Goal: Task Accomplishment & Management: Complete application form

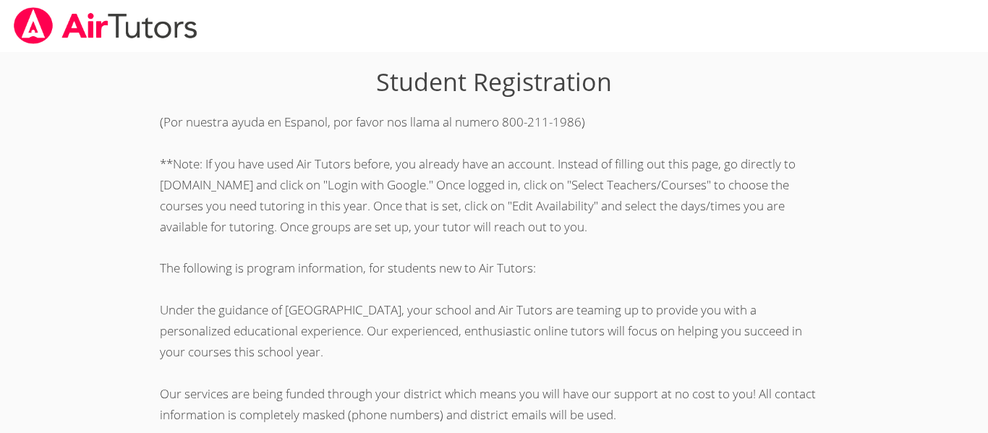
scroll to position [405, 0]
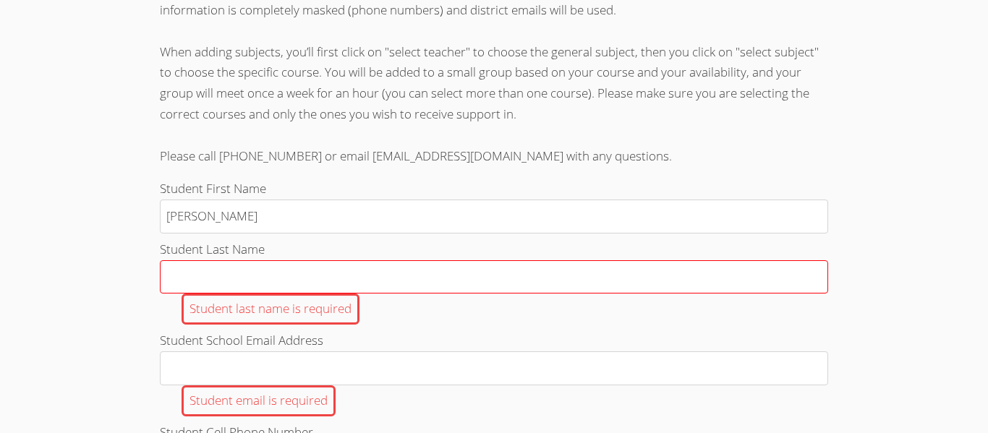
type input "[PERSON_NAME]"
click at [187, 275] on input "Student Last Name Student last name is required" at bounding box center [494, 277] width 668 height 34
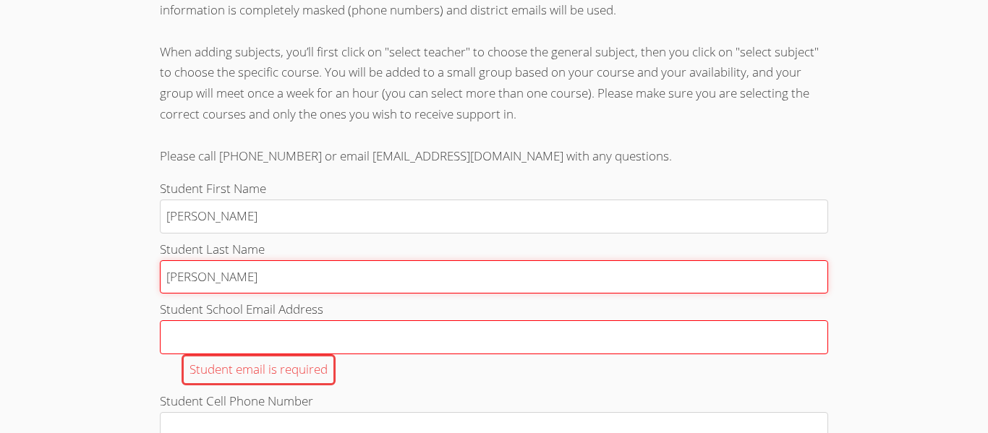
type input "[PERSON_NAME]"
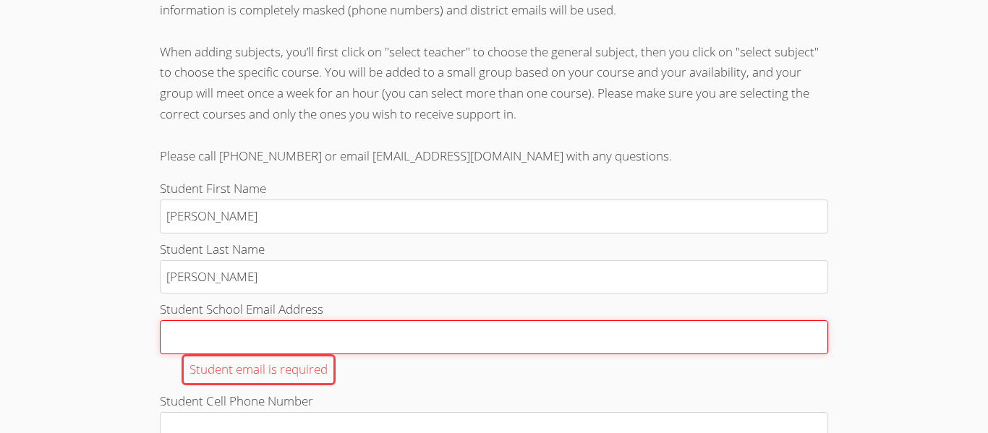
click at [438, 333] on input "Student School Email Address Student email is required" at bounding box center [494, 337] width 668 height 34
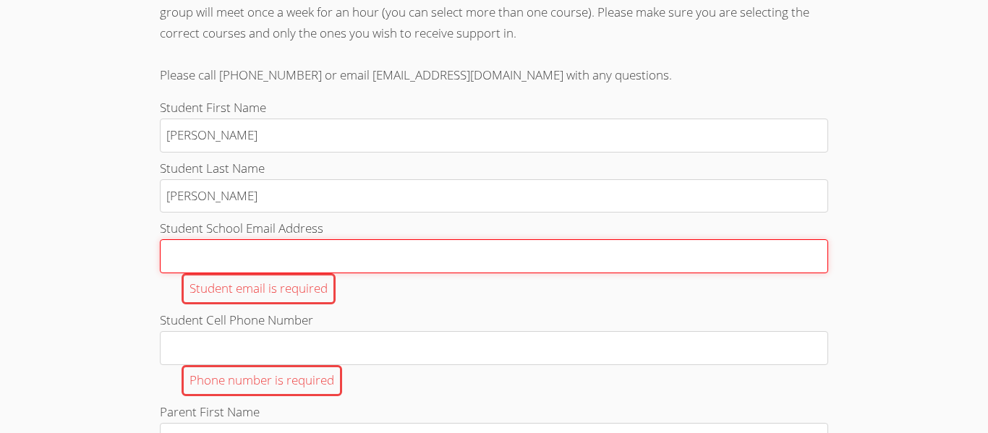
scroll to position [487, 0]
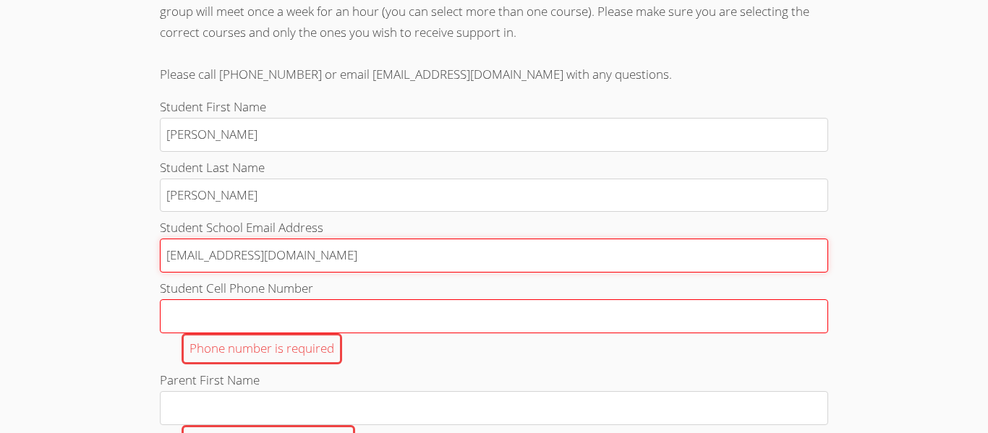
type input "[EMAIL_ADDRESS][DOMAIN_NAME]"
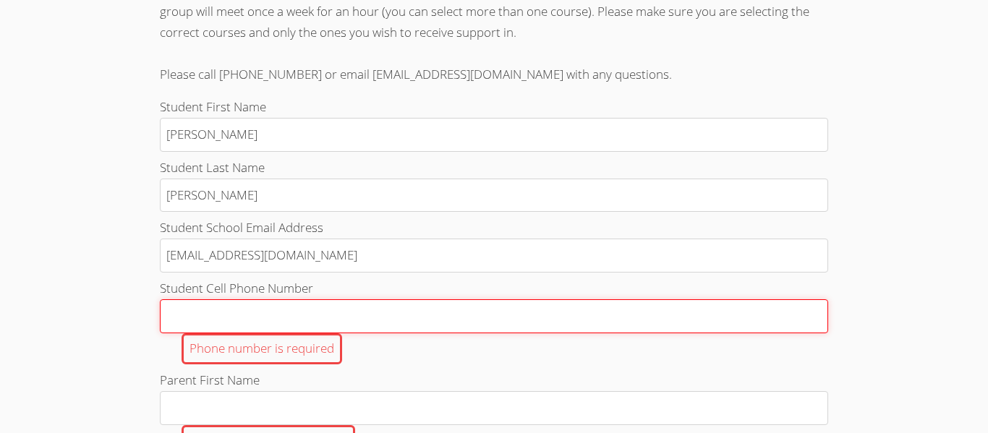
click at [314, 319] on input "Student Cell Phone Number Phone number is required" at bounding box center [494, 316] width 668 height 34
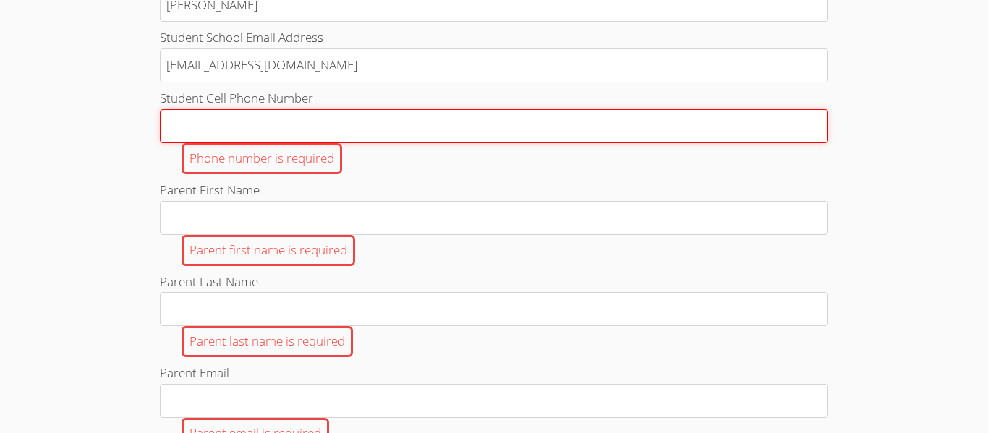
scroll to position [681, 0]
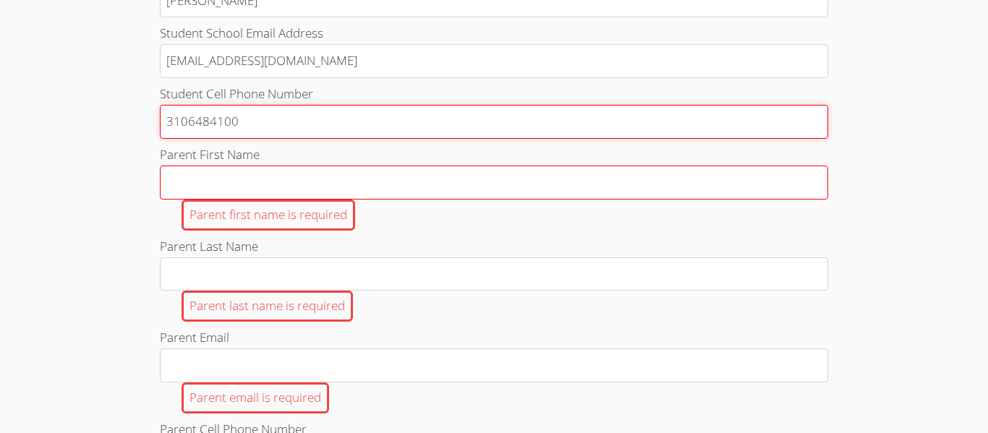
type input "3106484100"
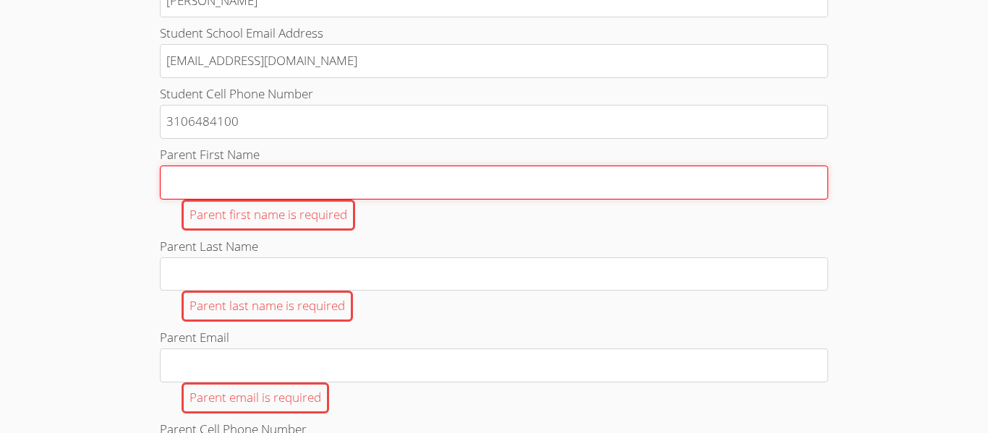
click at [194, 173] on input "Parent First Name Parent first name is required" at bounding box center [494, 183] width 668 height 34
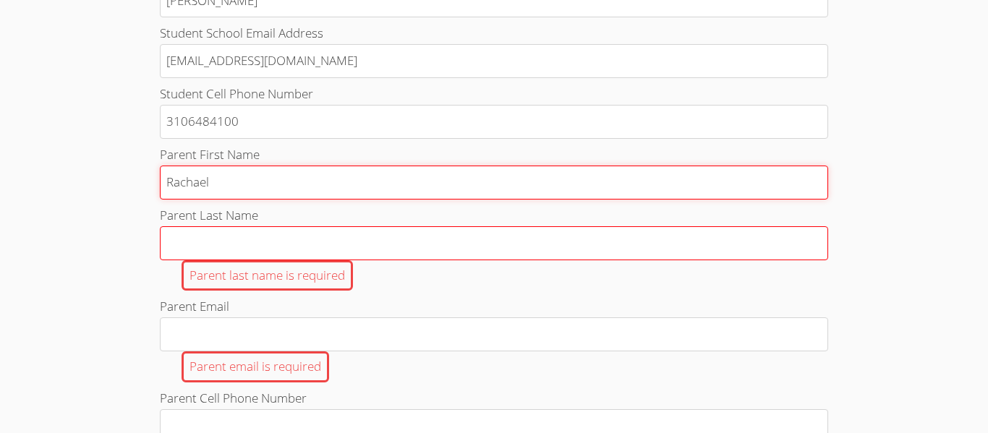
type input "Rachael"
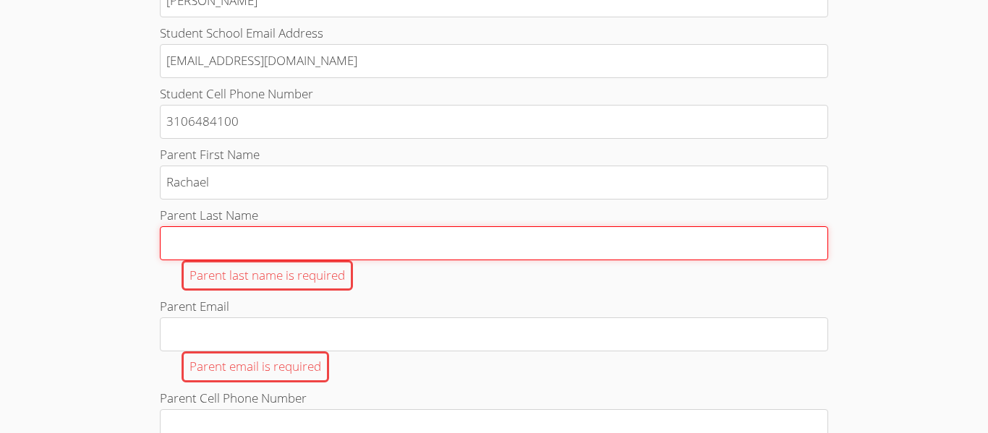
click at [333, 243] on input "Parent Last Name Parent last name is required" at bounding box center [494, 243] width 668 height 34
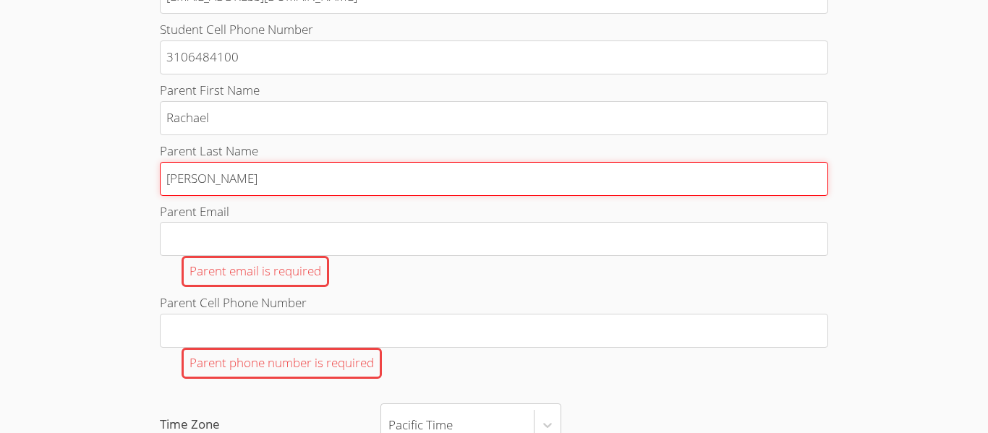
scroll to position [747, 0]
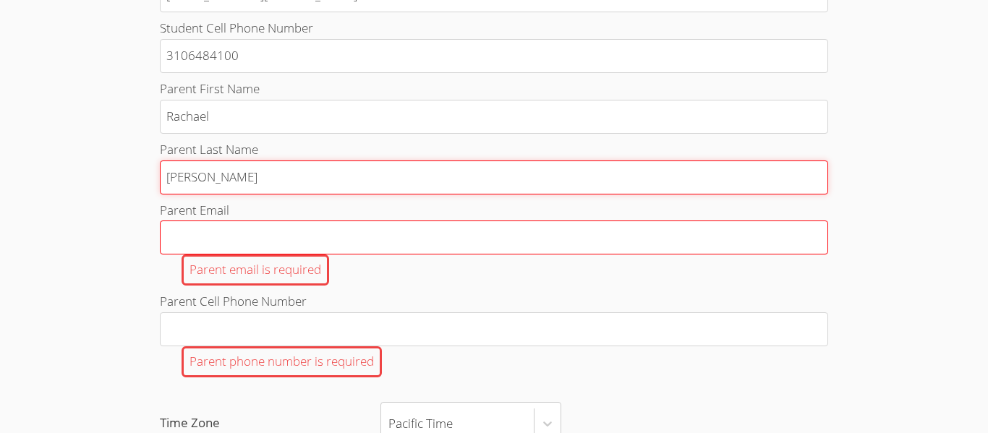
type input "[PERSON_NAME]"
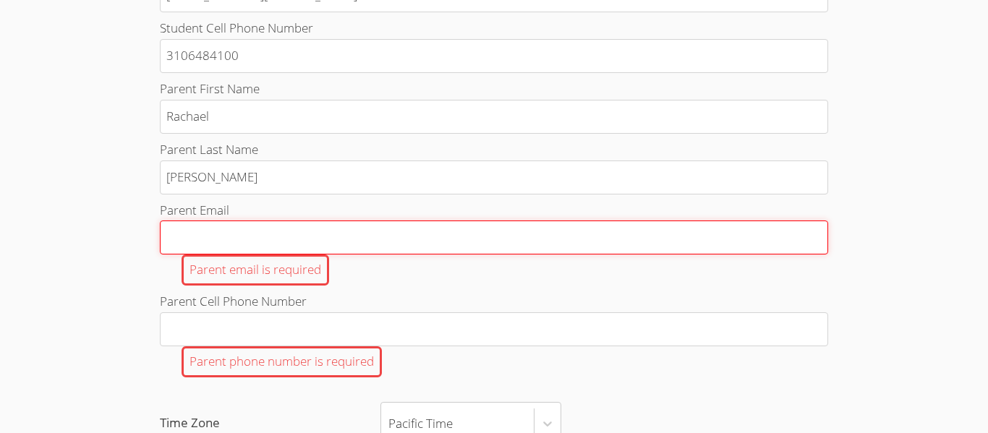
click at [277, 236] on input "Parent Email Parent email is required" at bounding box center [494, 238] width 668 height 34
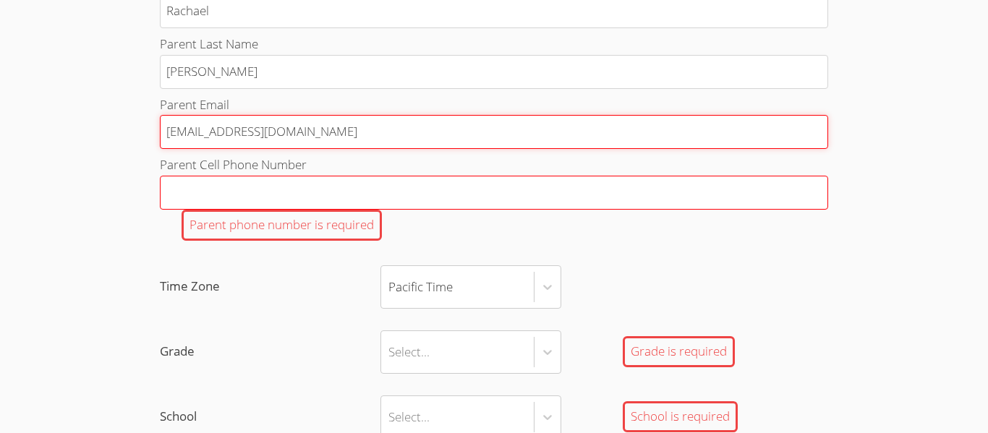
scroll to position [868, 0]
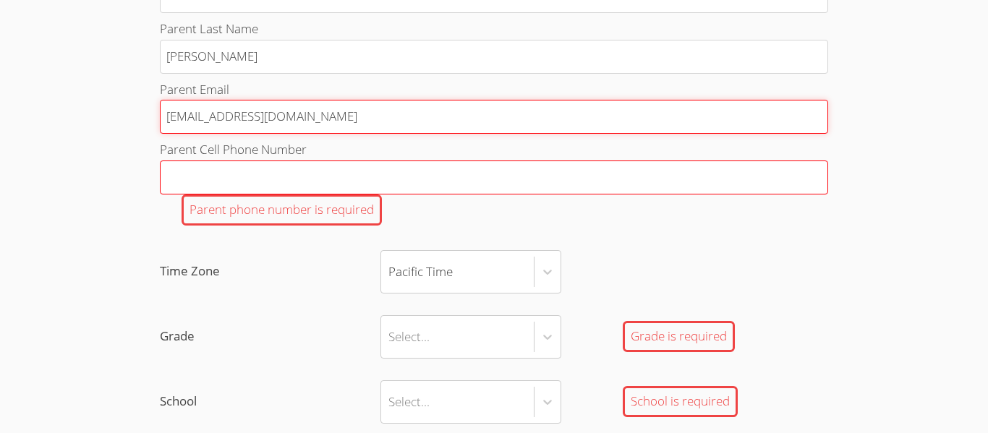
type input "[EMAIL_ADDRESS][DOMAIN_NAME]"
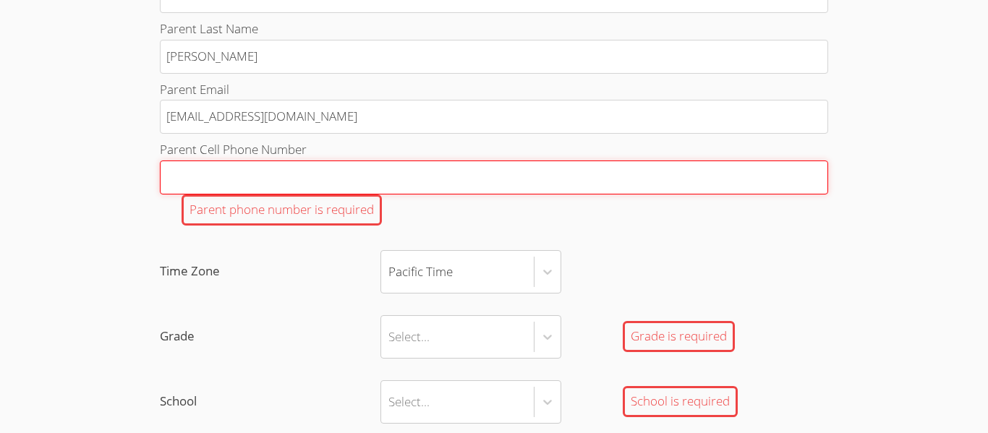
click at [221, 175] on input "Parent Cell Phone Number Parent phone number is required" at bounding box center [494, 178] width 668 height 34
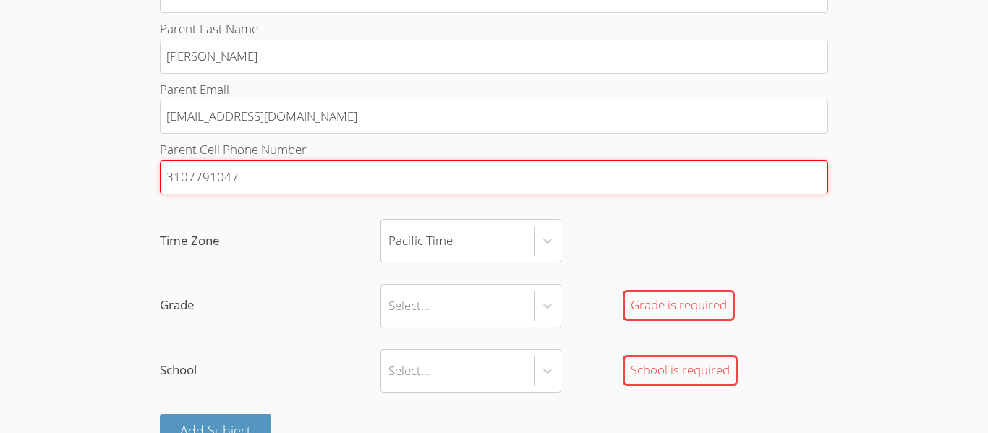
type input "3107791047"
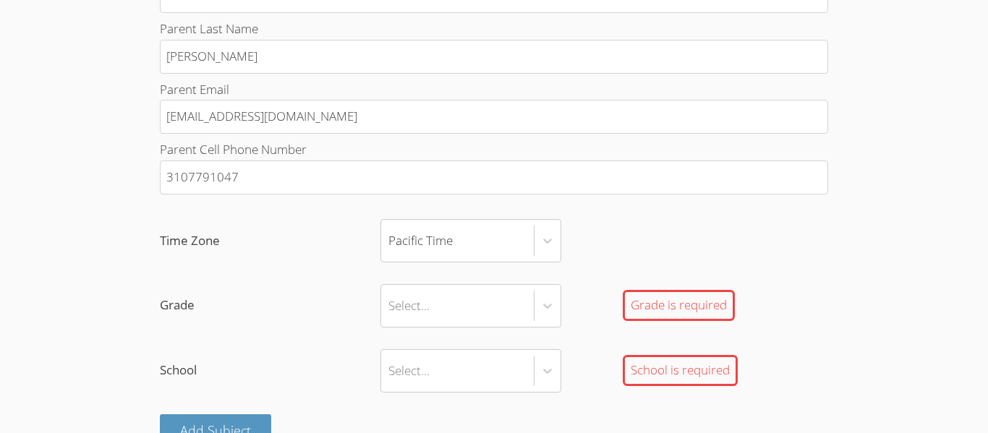
click at [230, 220] on label "Time Zone Pacific Time" at bounding box center [494, 240] width 668 height 43
click at [388, 224] on input "Time Zone Pacific Time" at bounding box center [388, 240] width 1 height 33
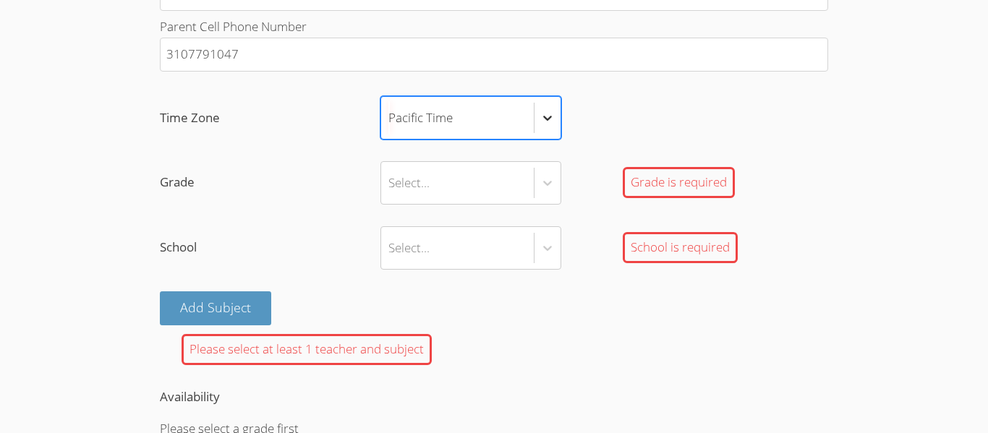
scroll to position [990, 0]
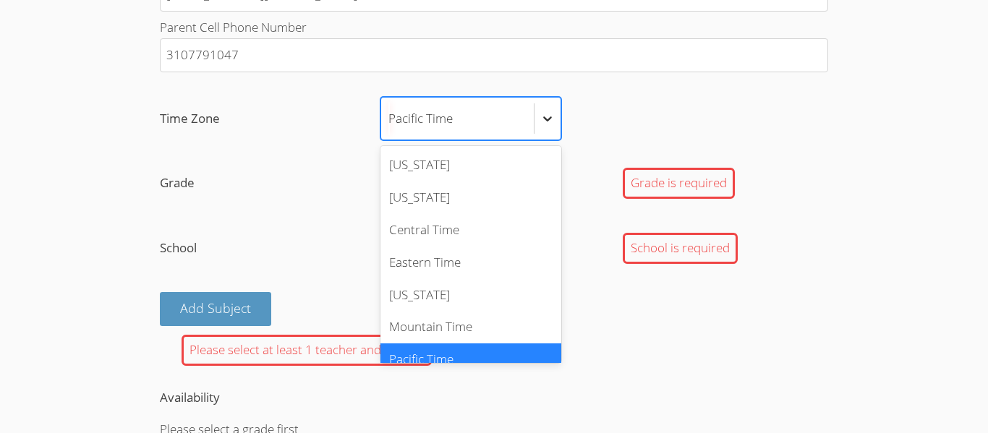
click at [540, 118] on icon at bounding box center [547, 118] width 14 height 14
click at [390, 118] on input "Time Zone option Pacific Time selected, 7 of 7. 7 results available. Use Up and…" at bounding box center [388, 118] width 1 height 33
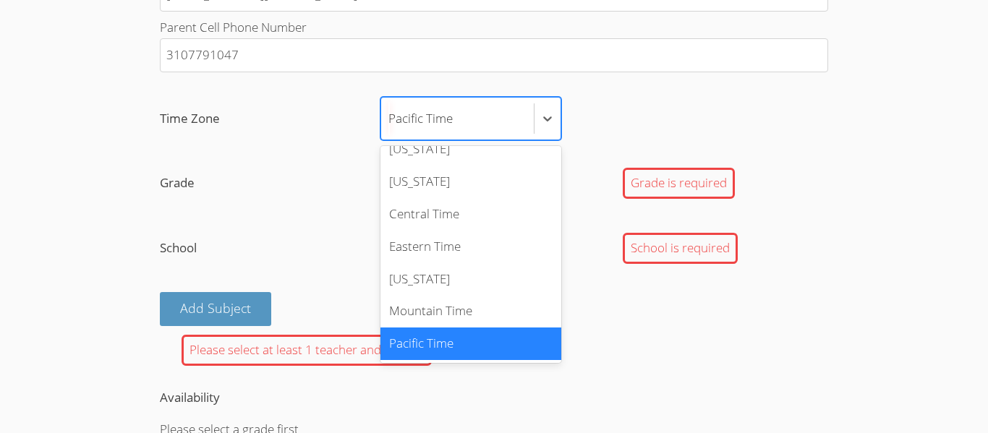
click at [445, 350] on div "Pacific Time" at bounding box center [470, 344] width 181 height 33
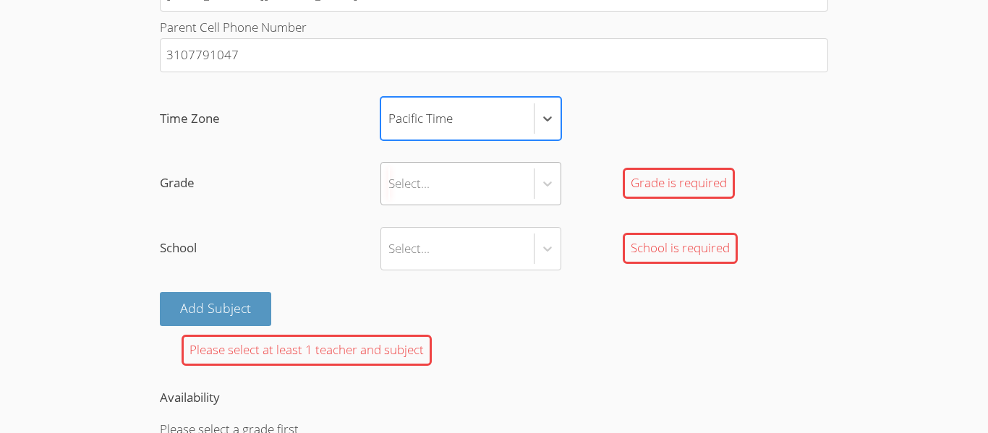
click at [487, 176] on div "Select..." at bounding box center [457, 184] width 153 height 42
click at [390, 176] on input "Grade Select... Grade is required" at bounding box center [388, 183] width 1 height 33
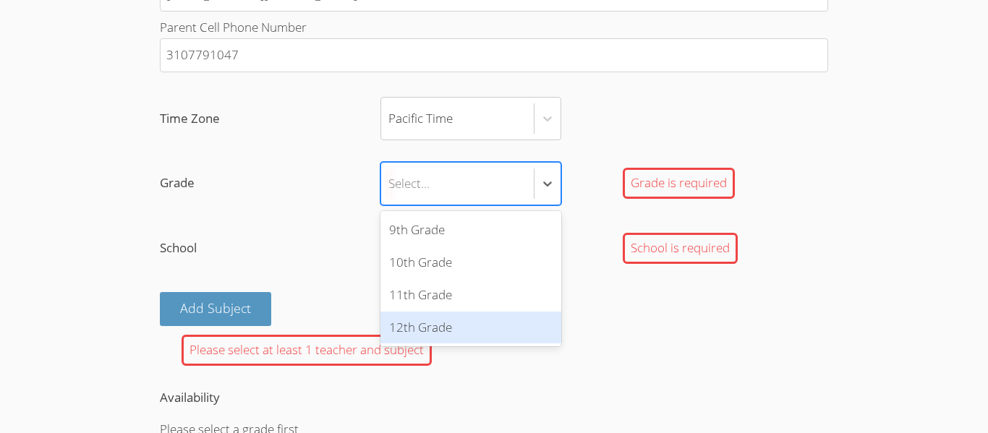
click at [477, 320] on div "12th Grade" at bounding box center [470, 328] width 181 height 33
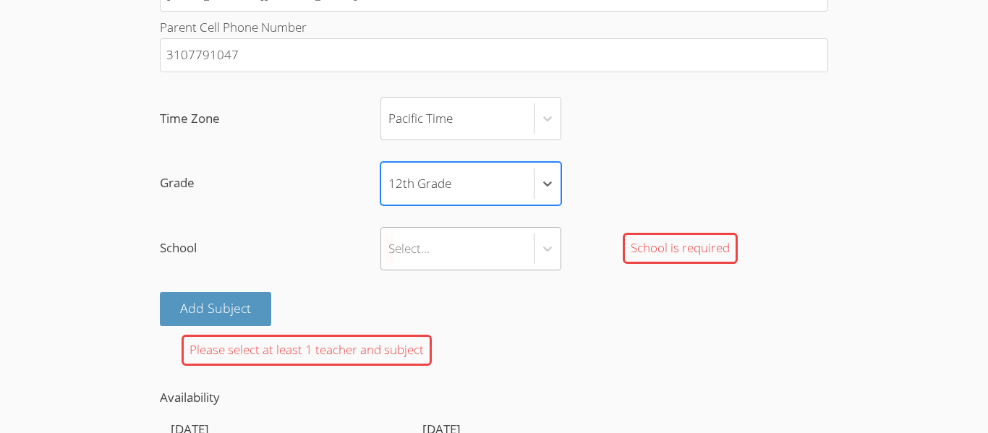
click at [438, 249] on div "Select..." at bounding box center [457, 249] width 153 height 42
click at [390, 249] on input "School Select... School is required" at bounding box center [388, 248] width 1 height 33
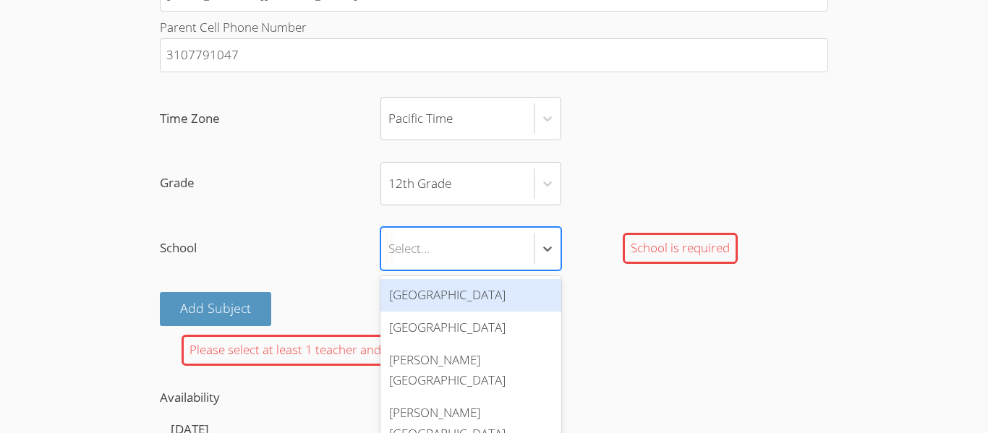
click at [438, 249] on div "Select..." at bounding box center [457, 249] width 153 height 42
click at [390, 249] on input "School option [GEOGRAPHIC_DATA] focused, 1 of 4. 4 results available. Use Up an…" at bounding box center [388, 248] width 1 height 33
click at [423, 260] on div "Select..." at bounding box center [457, 249] width 153 height 42
click at [390, 260] on input "School option [GEOGRAPHIC_DATA] focused, 1 of 4. 4 results available. Use Up an…" at bounding box center [388, 248] width 1 height 33
click at [422, 293] on div "[GEOGRAPHIC_DATA]" at bounding box center [470, 295] width 181 height 33
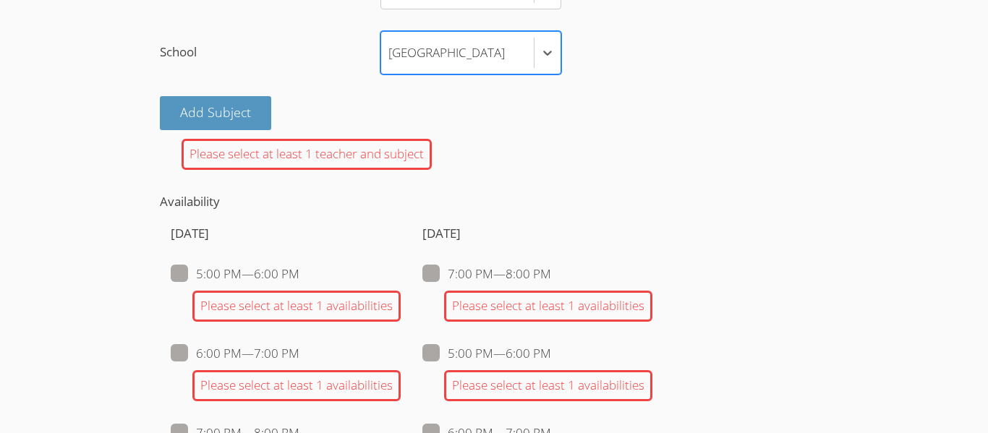
scroll to position [1192, 0]
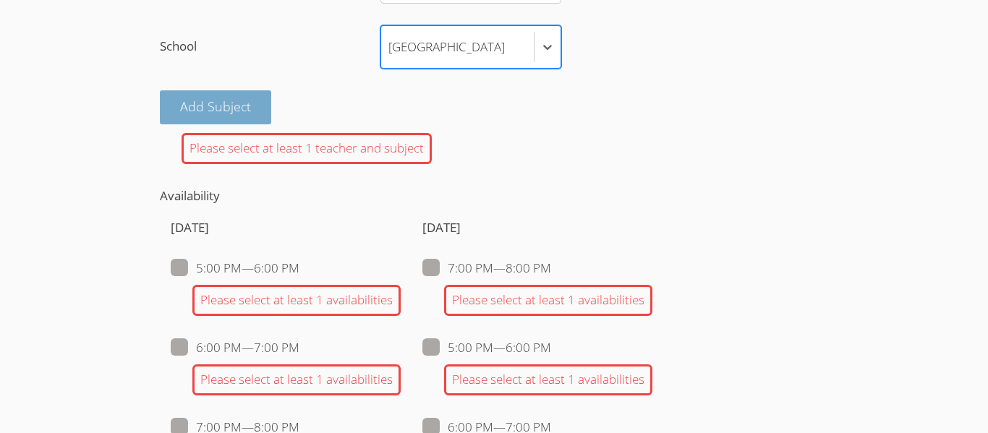
click at [233, 106] on button "Add Subject" at bounding box center [215, 107] width 111 height 34
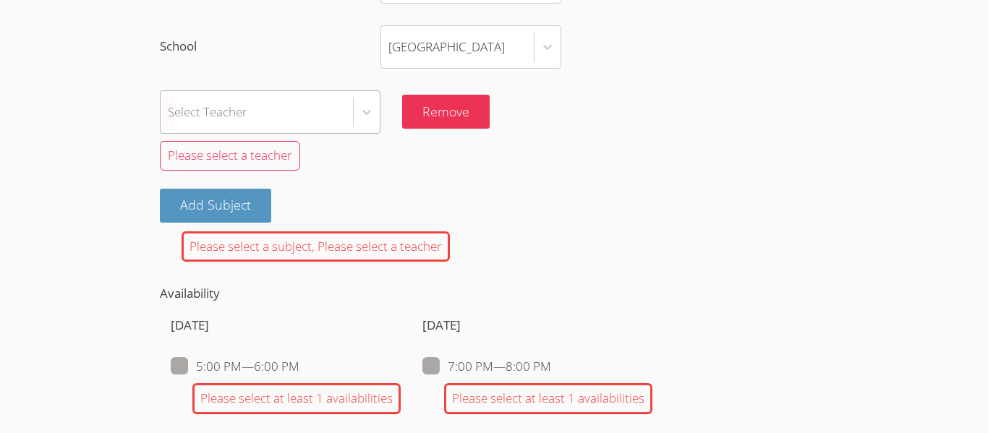
click at [247, 114] on div "Select Teacher" at bounding box center [208, 111] width 80 height 21
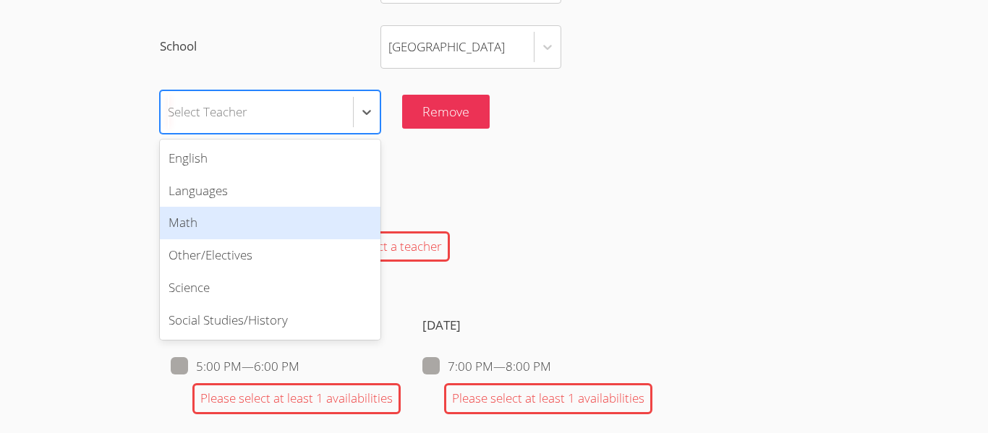
click at [249, 237] on div "Math" at bounding box center [270, 223] width 221 height 33
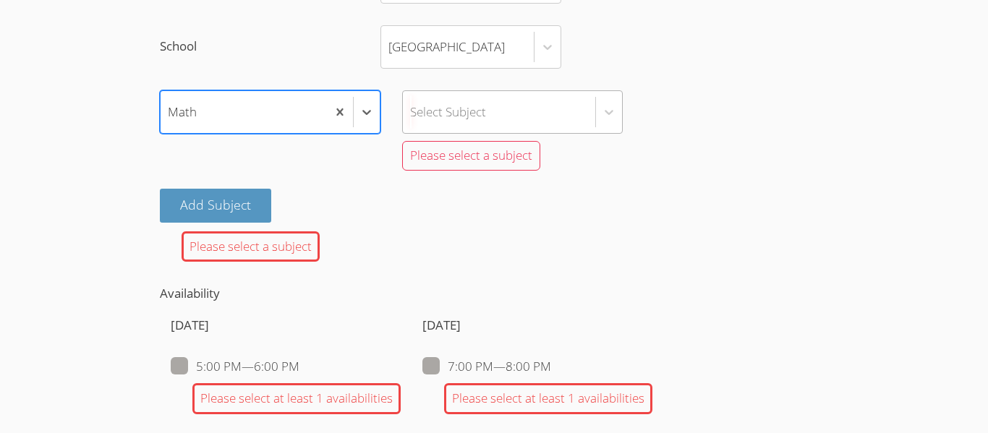
click at [506, 132] on div "Select Subject" at bounding box center [499, 112] width 192 height 42
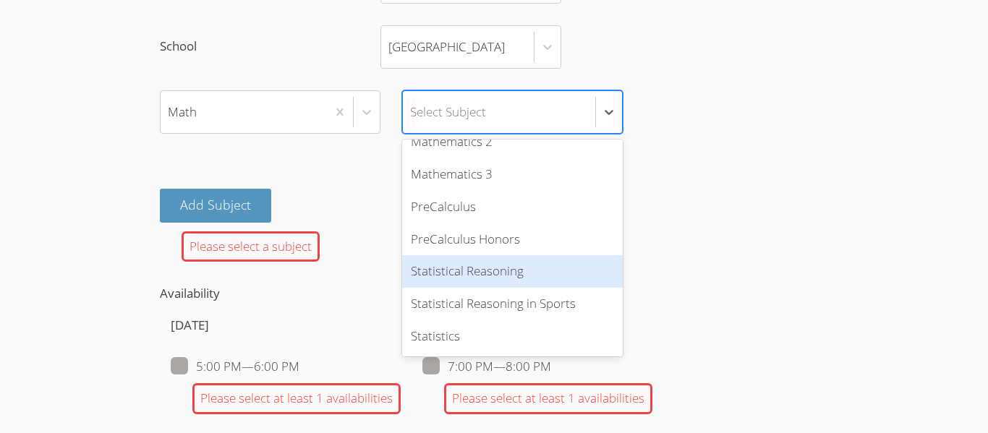
scroll to position [816, 0]
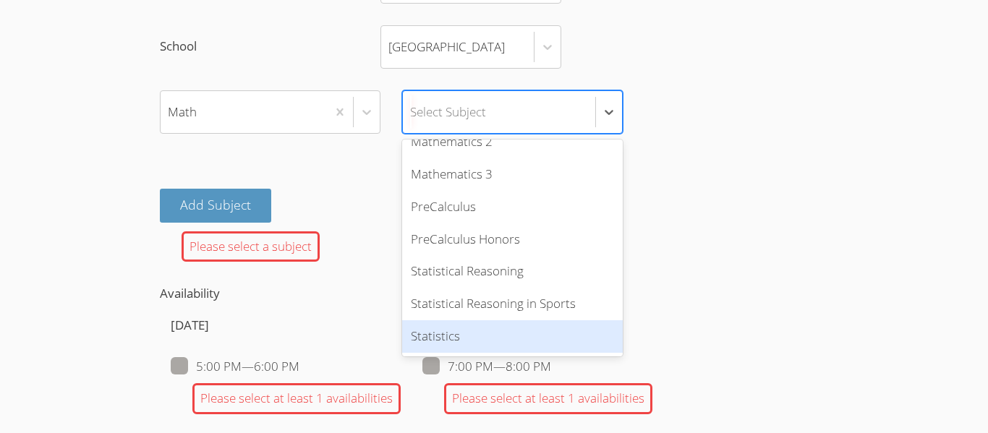
click at [448, 336] on div "Statistics" at bounding box center [512, 336] width 221 height 33
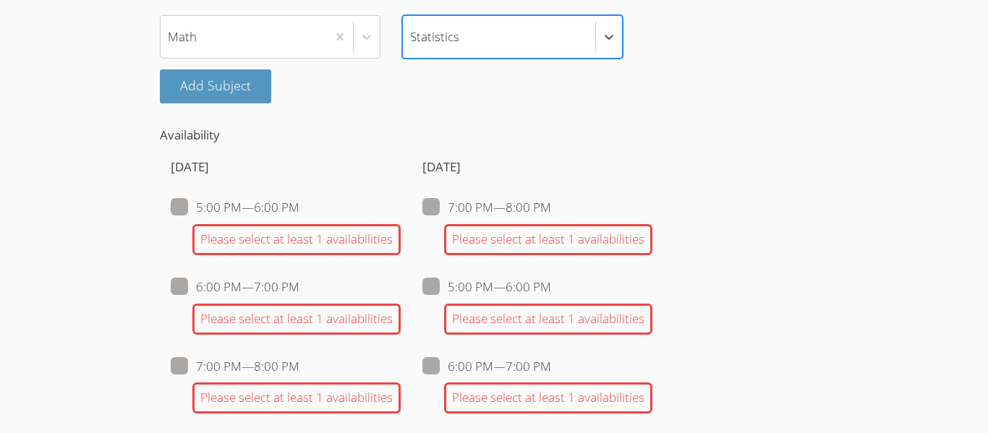
scroll to position [1378, 0]
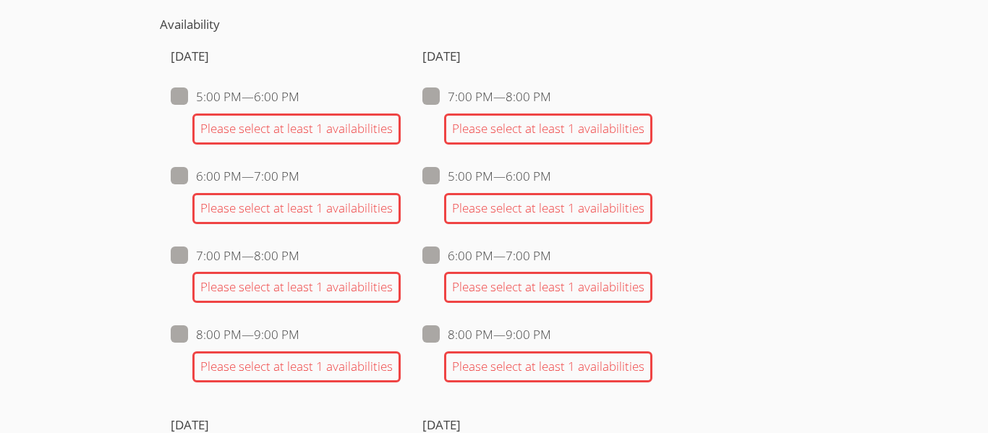
click at [299, 259] on span at bounding box center [299, 255] width 0 height 17
click at [299, 259] on input "7:00 PM — 8:00 PM" at bounding box center [305, 253] width 12 height 12
checkbox input "true"
checkbox input "false"
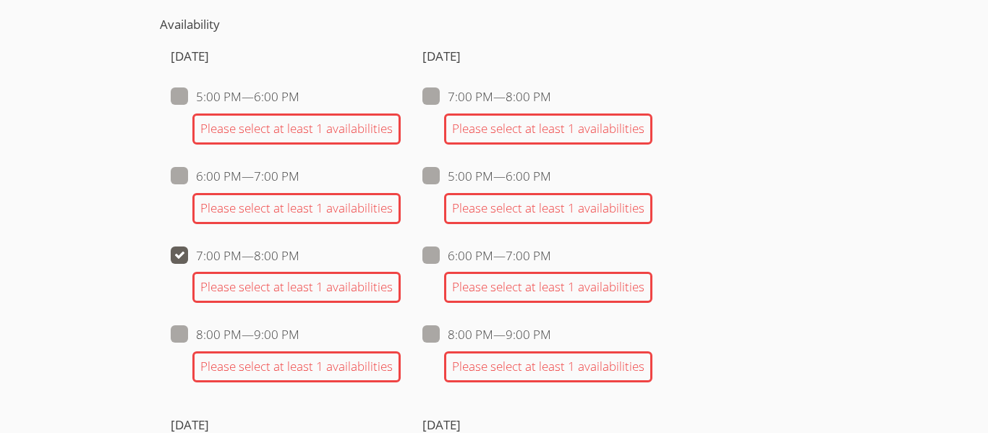
checkbox input "false"
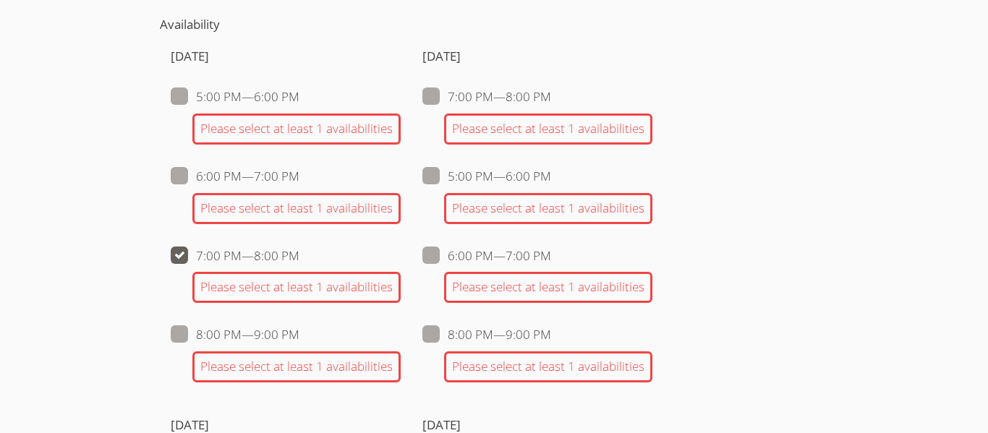
checkbox input "false"
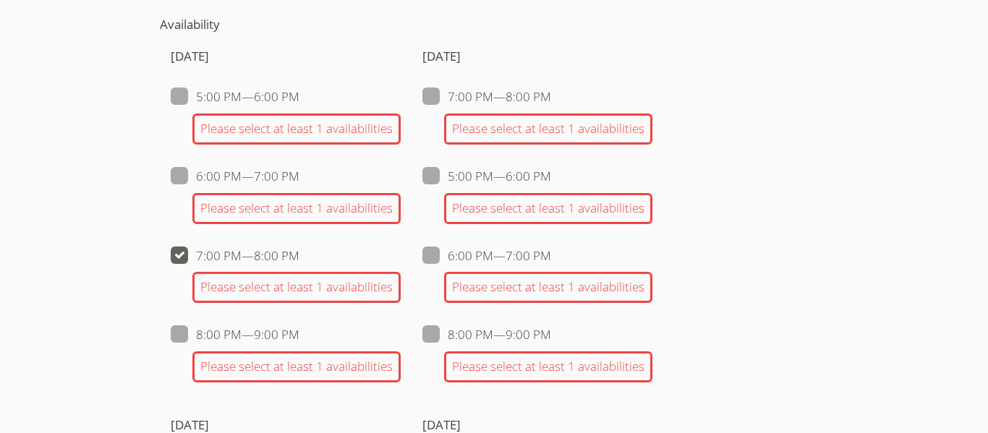
checkbox input "false"
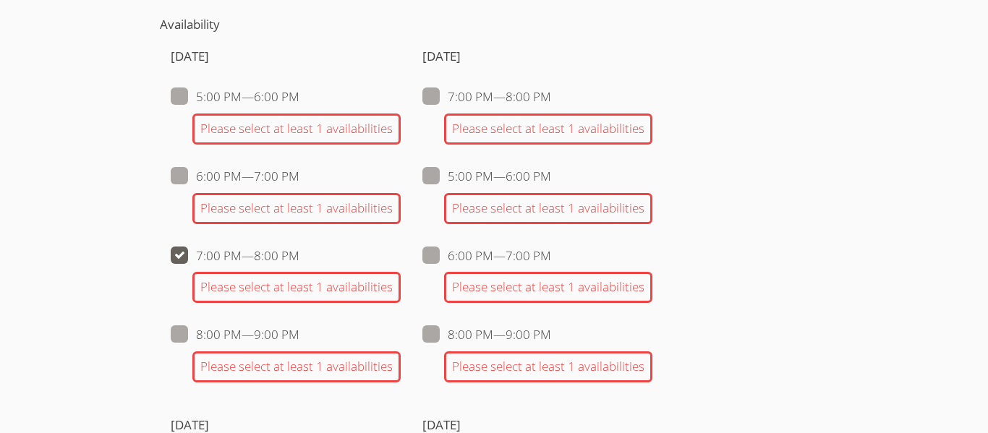
checkbox input "false"
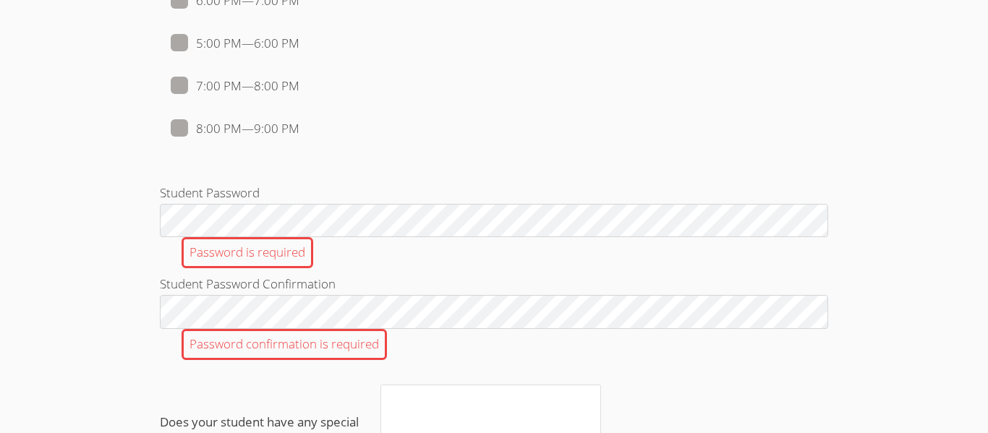
scroll to position [1699, 0]
